Goal: Task Accomplishment & Management: Manage account settings

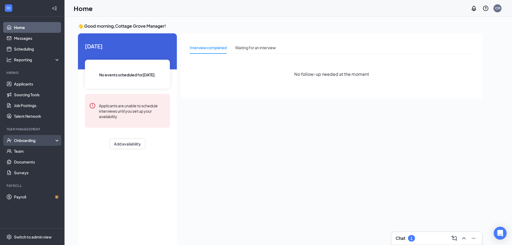
click at [22, 140] on div "Onboarding" at bounding box center [34, 140] width 41 height 5
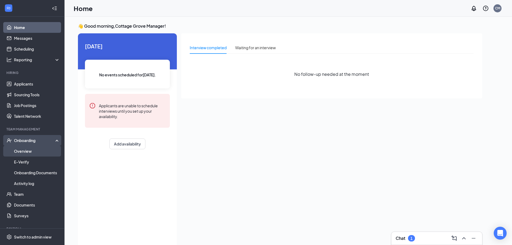
click at [26, 149] on link "Overview" at bounding box center [37, 151] width 46 height 11
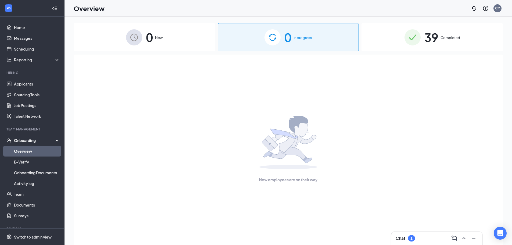
click at [452, 37] on span "Completed" at bounding box center [451, 37] width 20 height 5
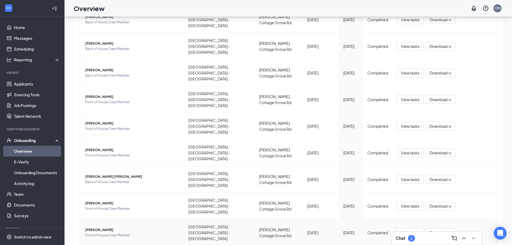
scroll to position [24, 0]
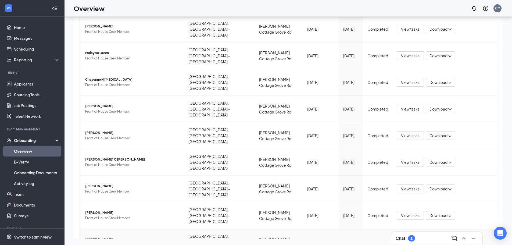
click at [403, 239] on span "View tasks" at bounding box center [410, 242] width 19 height 6
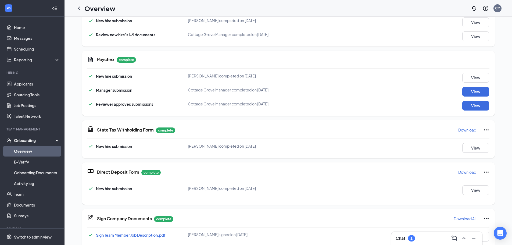
scroll to position [188, 0]
click at [468, 190] on button "View" at bounding box center [476, 190] width 27 height 10
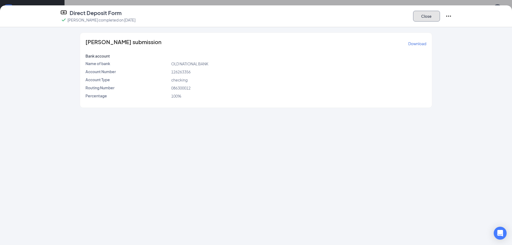
click at [436, 14] on button "Close" at bounding box center [426, 16] width 27 height 11
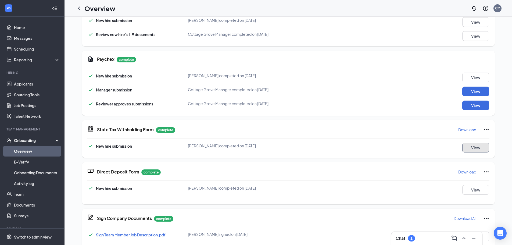
click at [479, 147] on button "View" at bounding box center [476, 148] width 27 height 10
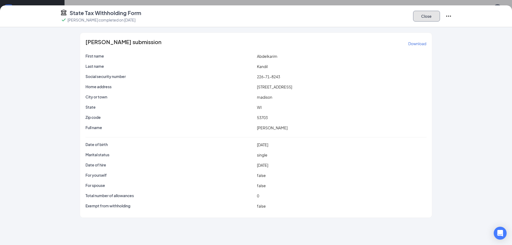
click at [420, 19] on button "Close" at bounding box center [426, 16] width 27 height 11
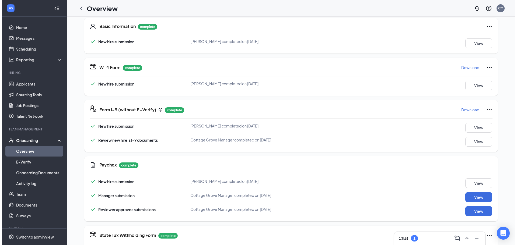
scroll to position [81, 0]
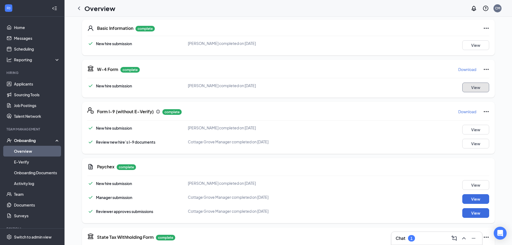
click at [468, 88] on button "View" at bounding box center [476, 88] width 27 height 10
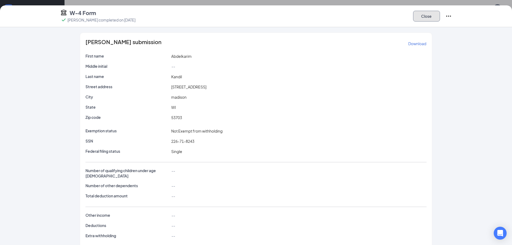
click at [431, 17] on button "Close" at bounding box center [426, 16] width 27 height 11
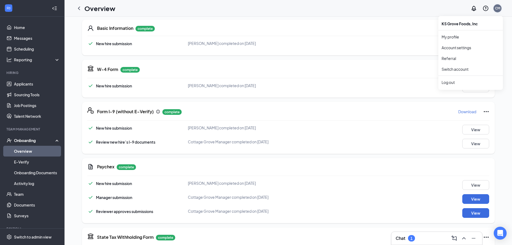
click at [499, 8] on div "CM" at bounding box center [498, 8] width 5 height 5
click at [454, 82] on div "Log out" at bounding box center [471, 82] width 58 height 5
